Goal: Navigation & Orientation: Find specific page/section

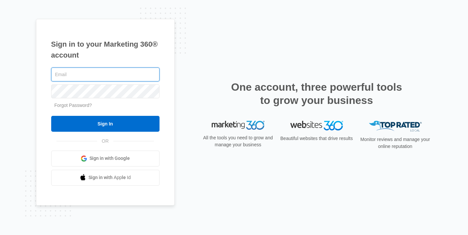
type input "[EMAIL_ADDRESS][DOMAIN_NAME]"
click at [51, 116] on input "Sign In" at bounding box center [105, 124] width 108 height 16
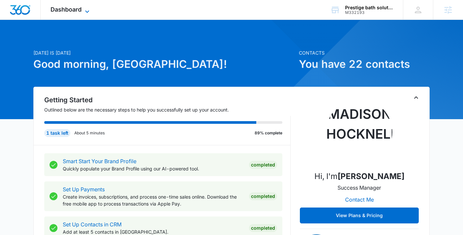
click at [65, 11] on span "Dashboard" at bounding box center [66, 9] width 31 height 7
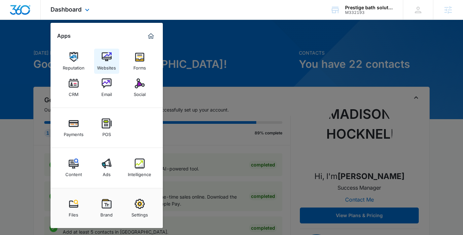
click at [97, 63] on div "Websites" at bounding box center [106, 66] width 19 height 9
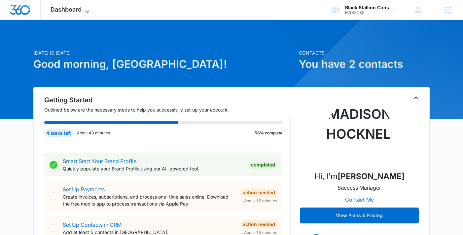
click at [72, 11] on span "Dashboard" at bounding box center [66, 9] width 31 height 7
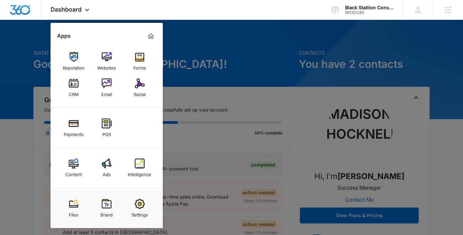
click at [109, 169] on div "Ads" at bounding box center [107, 172] width 8 height 9
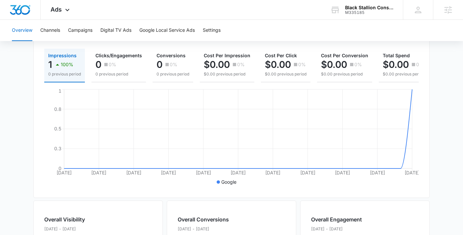
scroll to position [0, 10]
